Goal: Check status: Check status

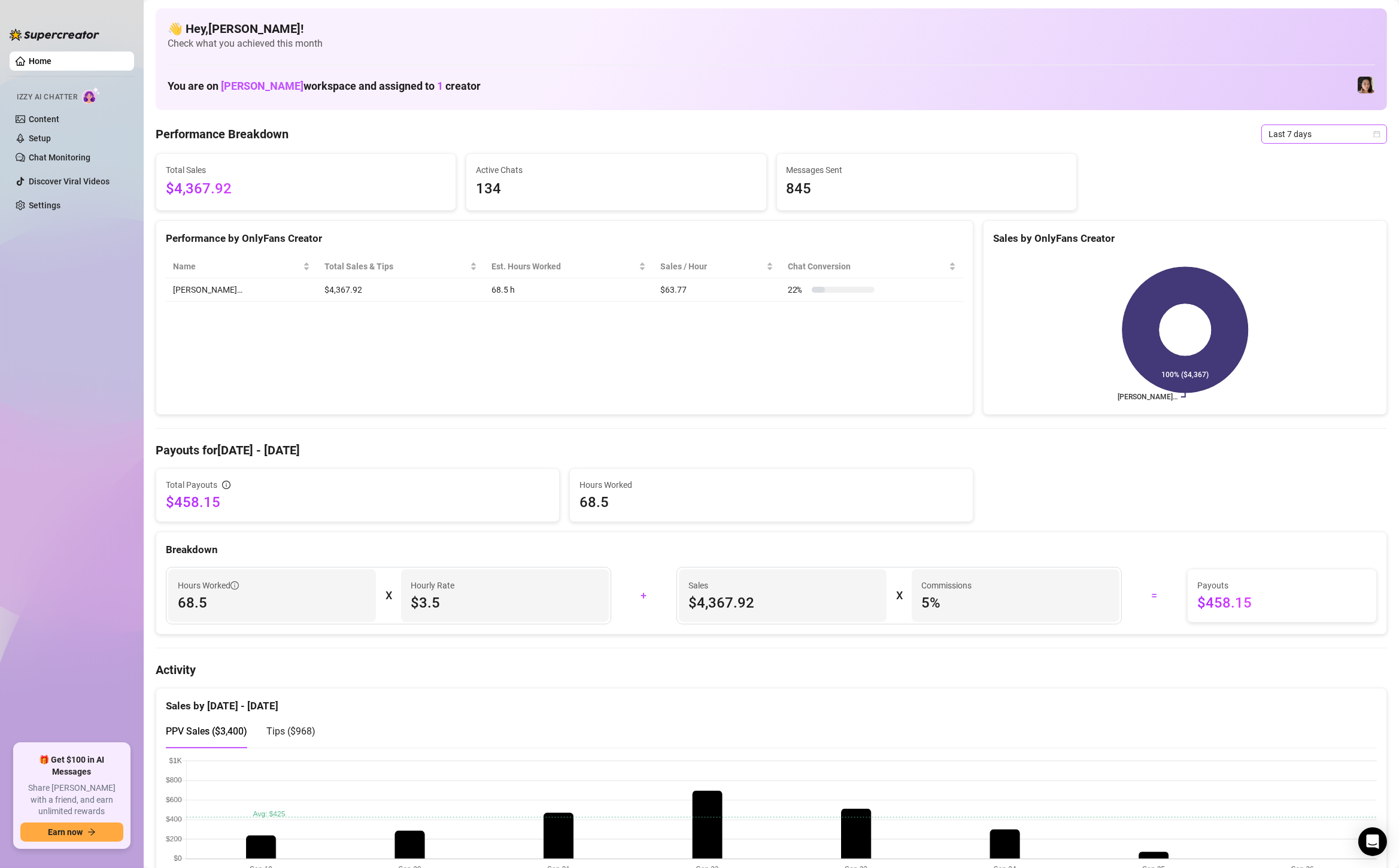
click at [1337, 132] on span "Last 7 days" at bounding box center [1324, 134] width 112 height 18
click at [1328, 237] on div "Custom date" at bounding box center [1324, 234] width 107 height 13
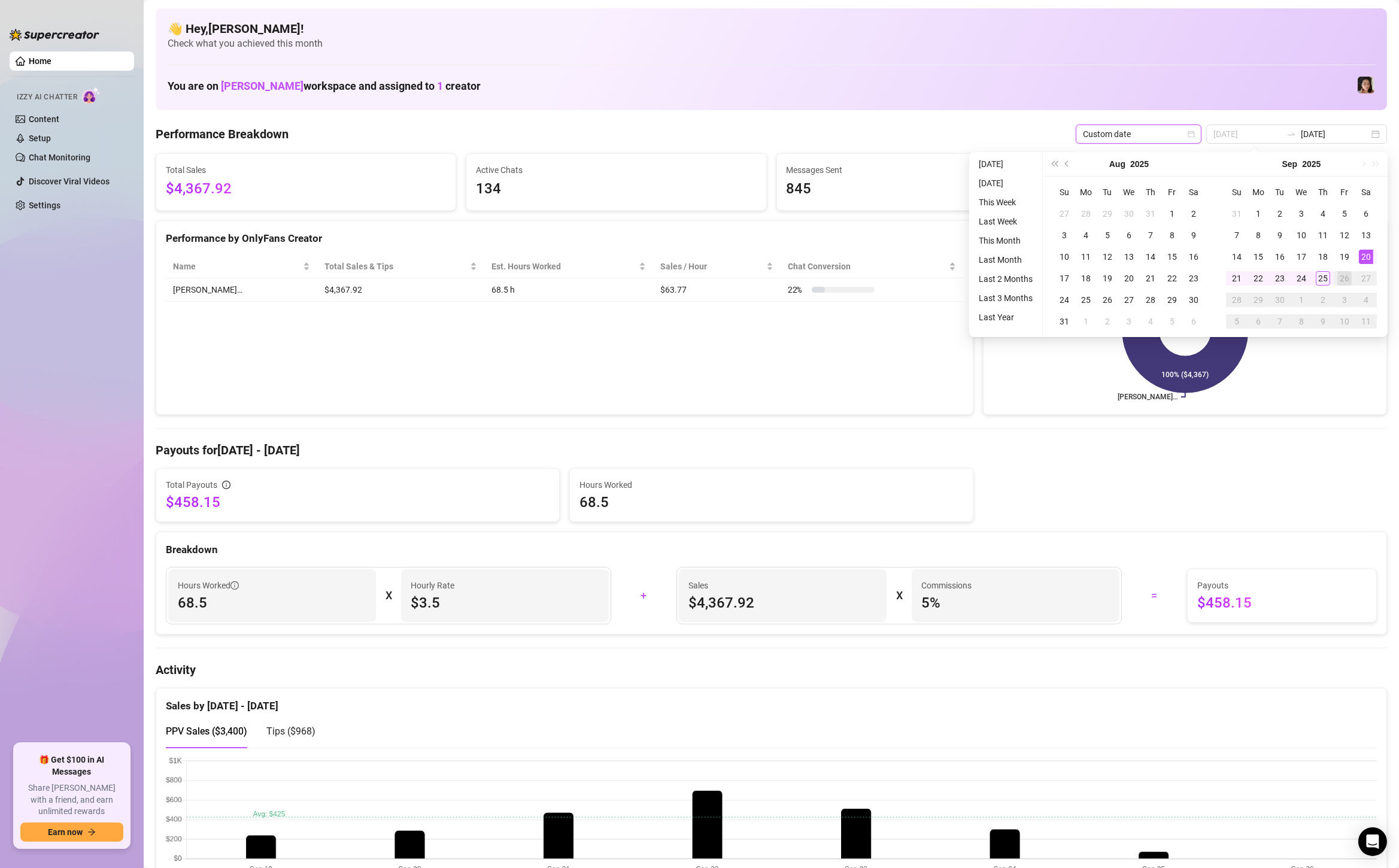
type input "[DATE]"
click at [1368, 257] on div "20" at bounding box center [1366, 257] width 14 height 14
type input "[DATE]"
click at [1320, 275] on div "25" at bounding box center [1323, 278] width 14 height 14
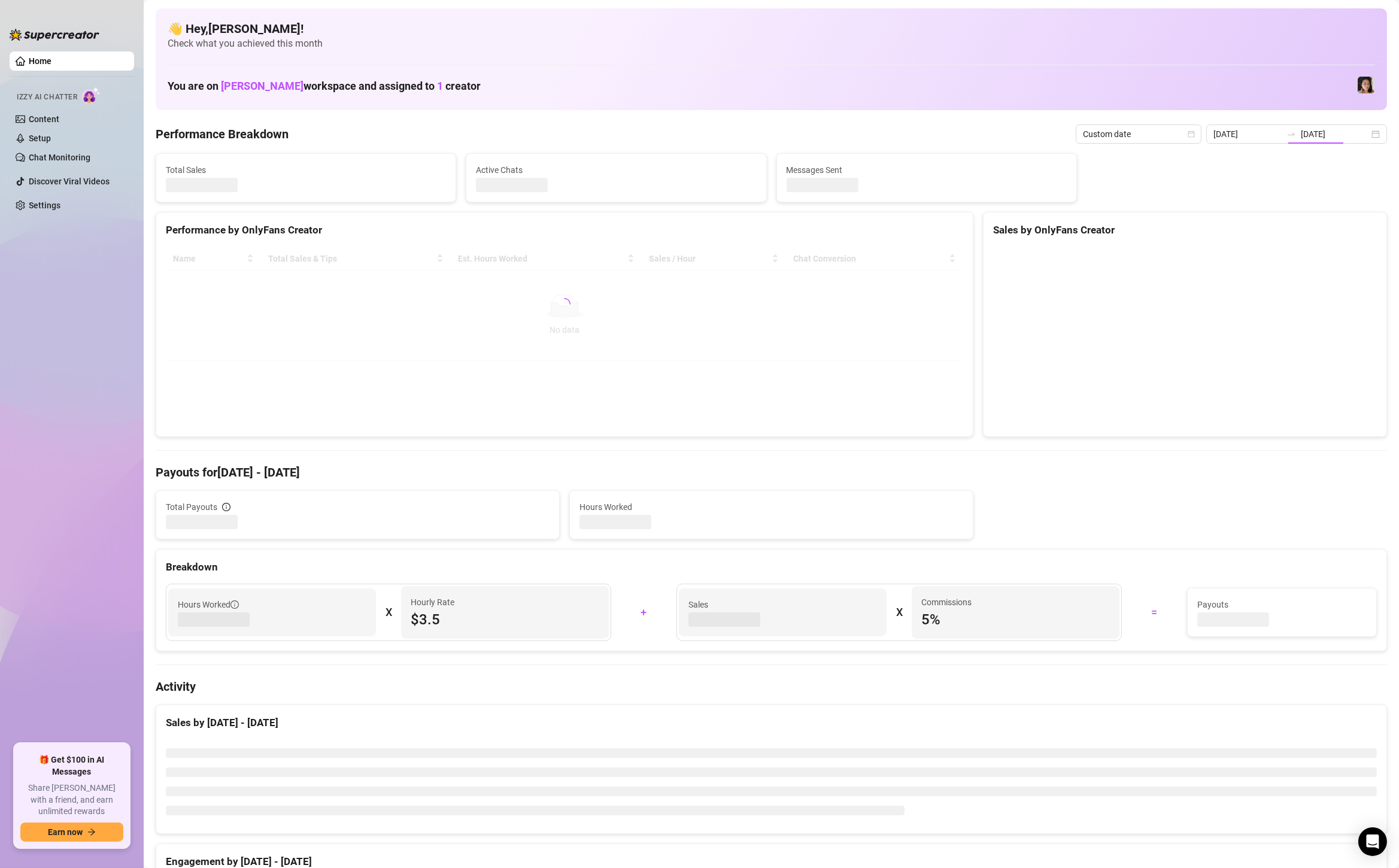
type input "[DATE]"
